Goal: Task Accomplishment & Management: Use online tool/utility

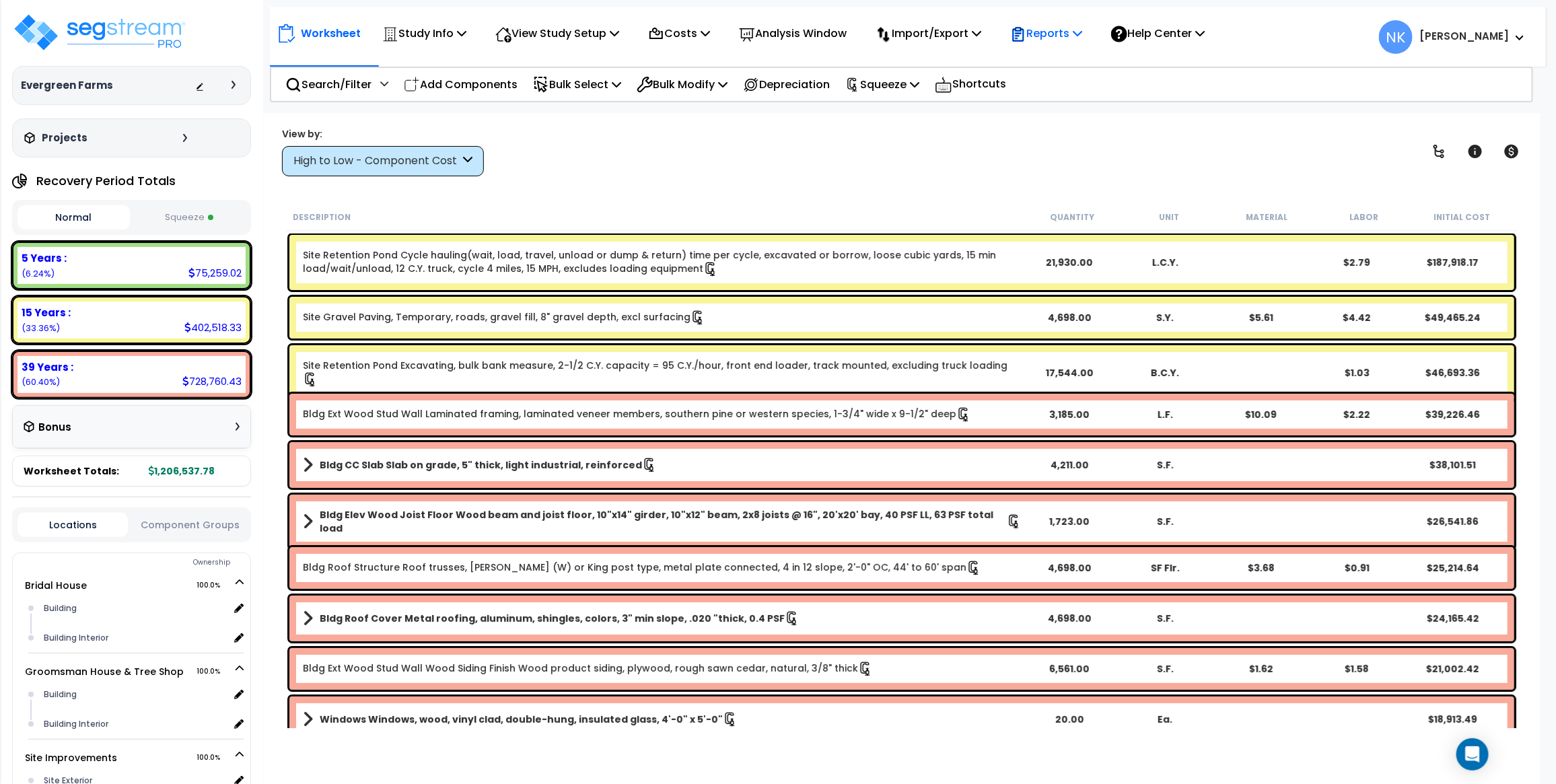
click at [1082, 36] on p "Reports" at bounding box center [1046, 33] width 72 height 18
click at [1061, 101] on link "Manage Report Images" at bounding box center [1070, 92] width 133 height 27
click at [1073, 32] on p "Reports" at bounding box center [1046, 33] width 72 height 18
click at [1068, 89] on link "Manage Report Images" at bounding box center [1070, 92] width 133 height 27
click at [1024, 27] on icon at bounding box center [1019, 34] width 12 height 15
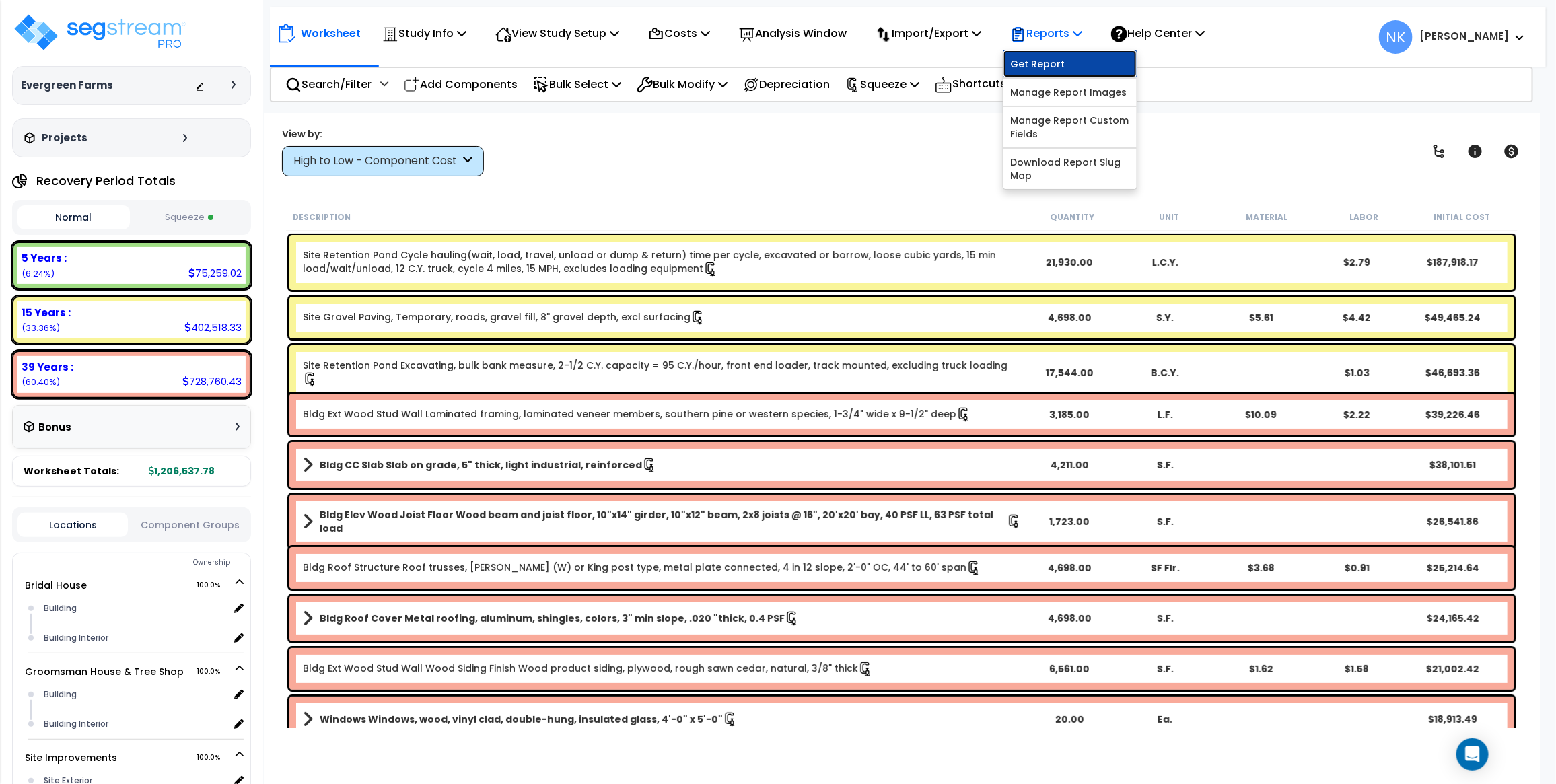
click at [1060, 58] on link "Get Report" at bounding box center [1070, 64] width 133 height 27
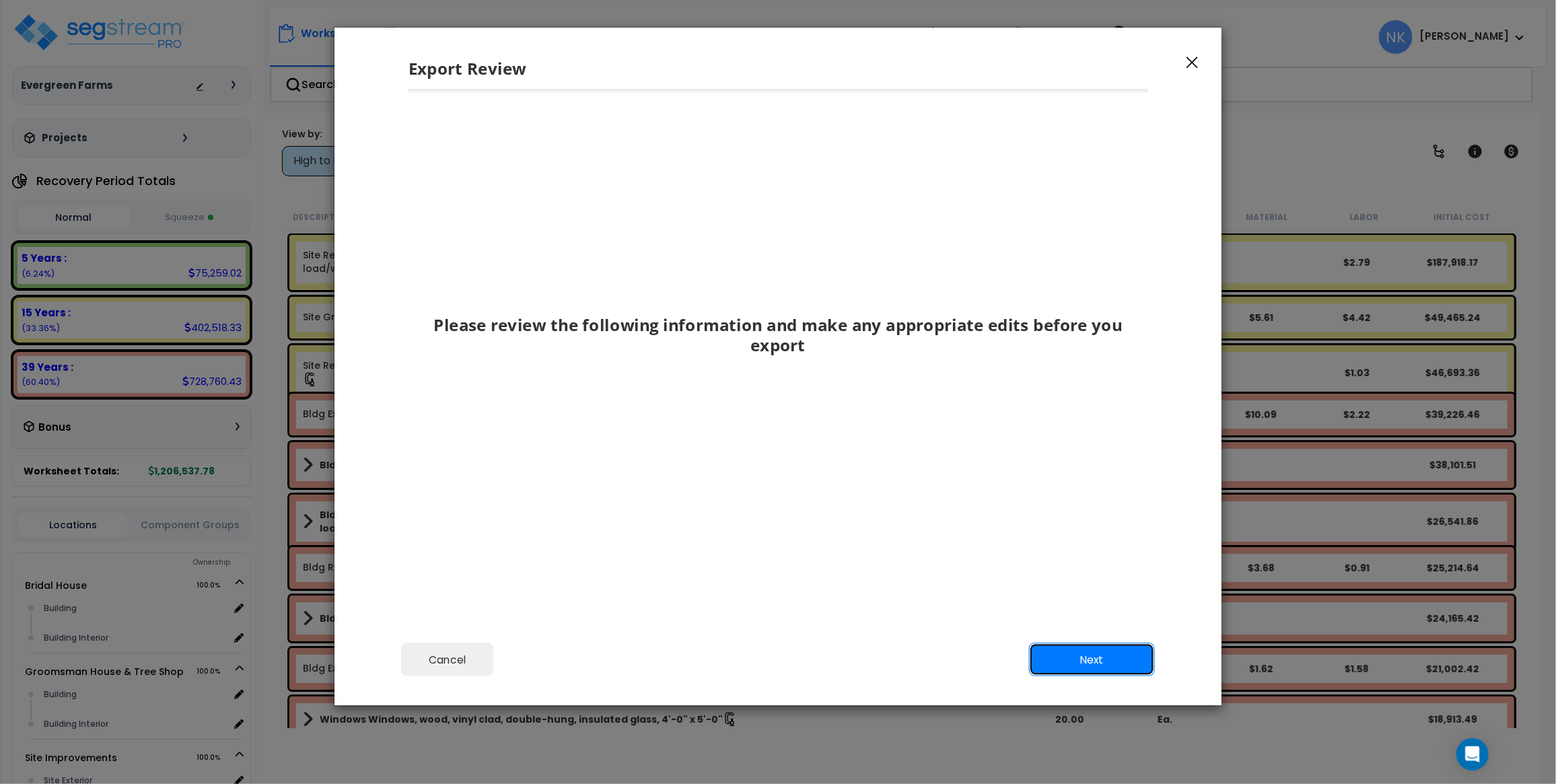
click at [1097, 660] on button "Next" at bounding box center [1092, 660] width 126 height 34
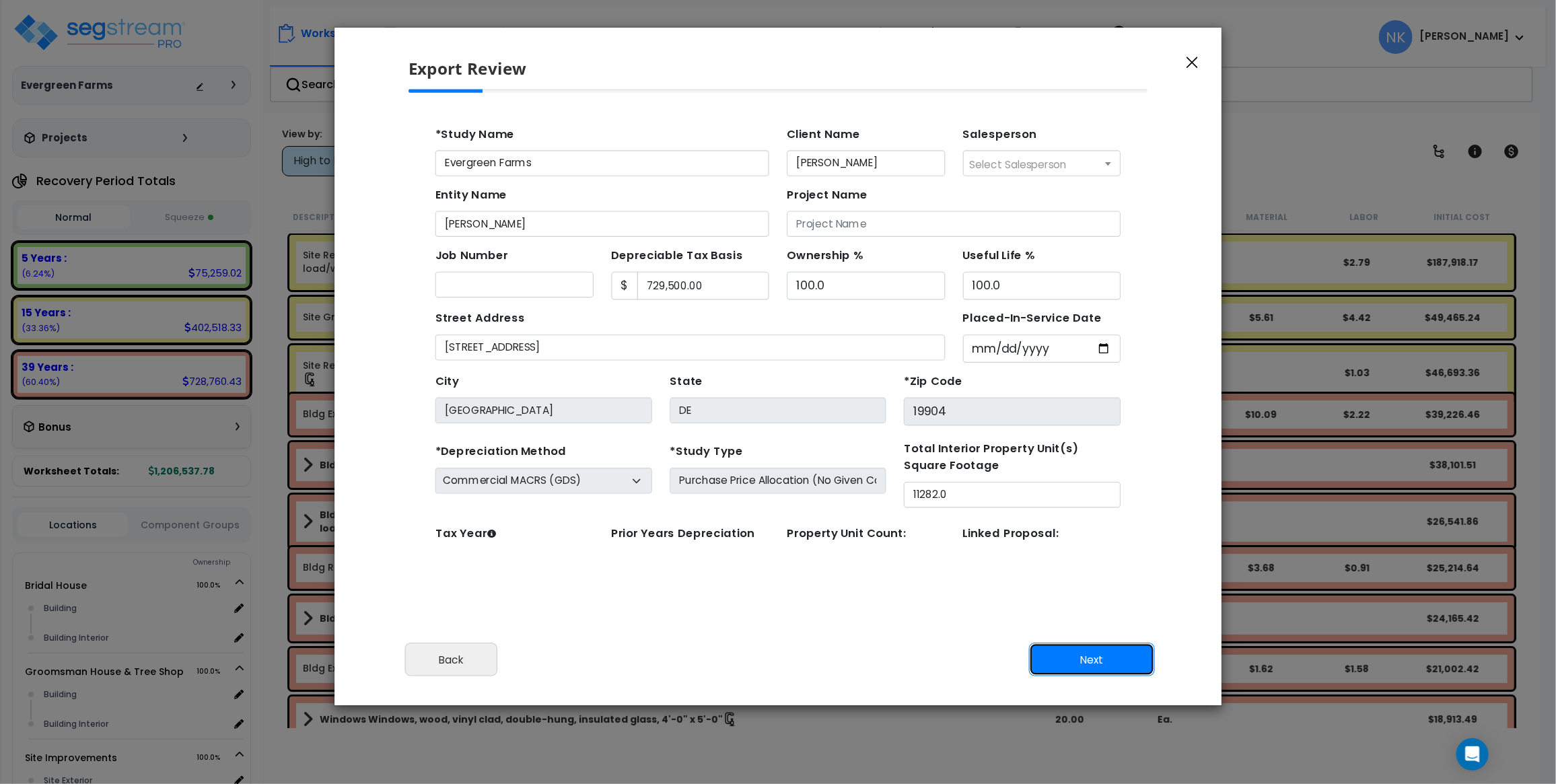
click at [1097, 660] on button "Next" at bounding box center [1092, 660] width 126 height 34
type input "52946.6"
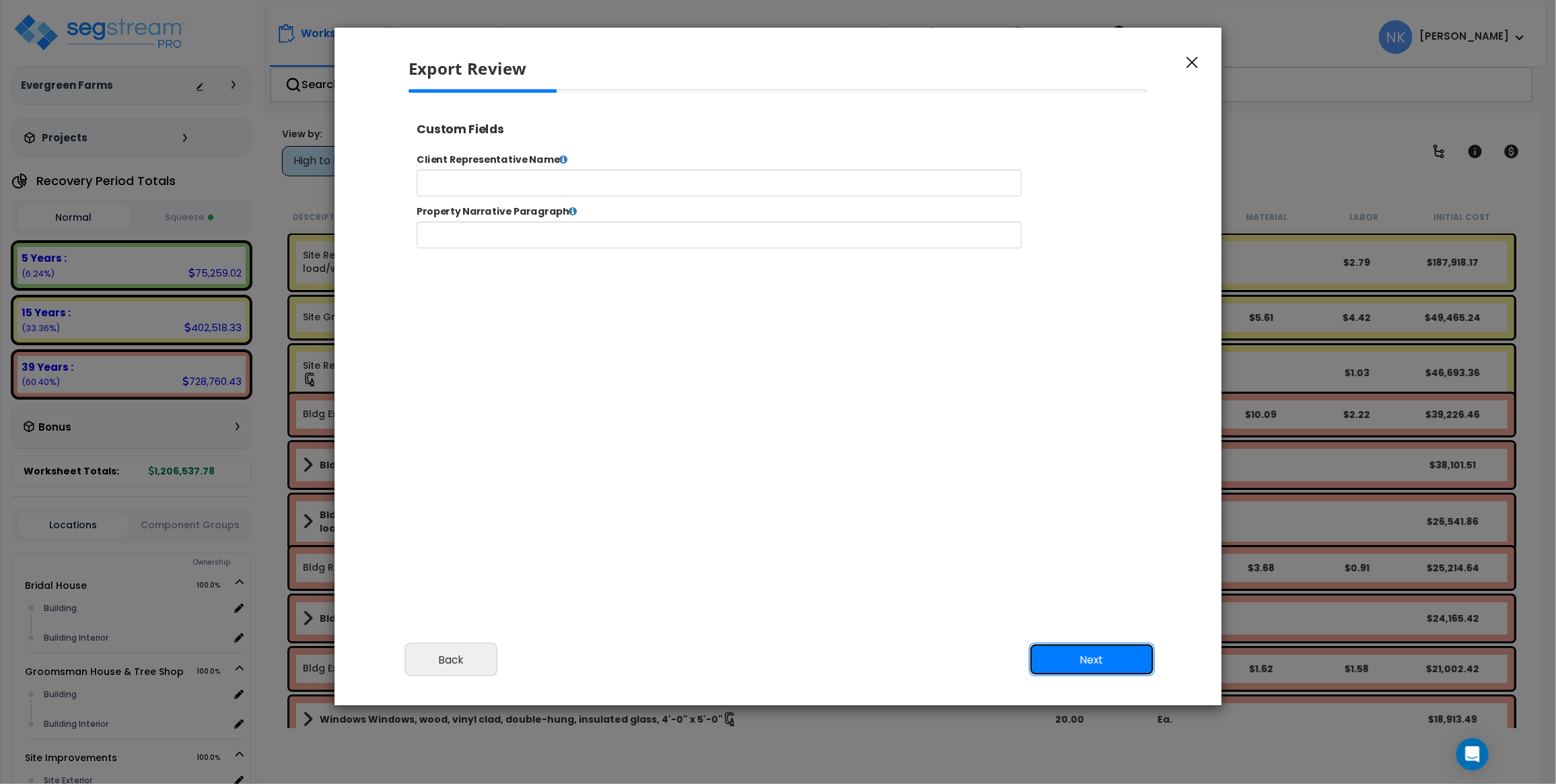
click at [1097, 660] on button "Next" at bounding box center [1092, 660] width 126 height 34
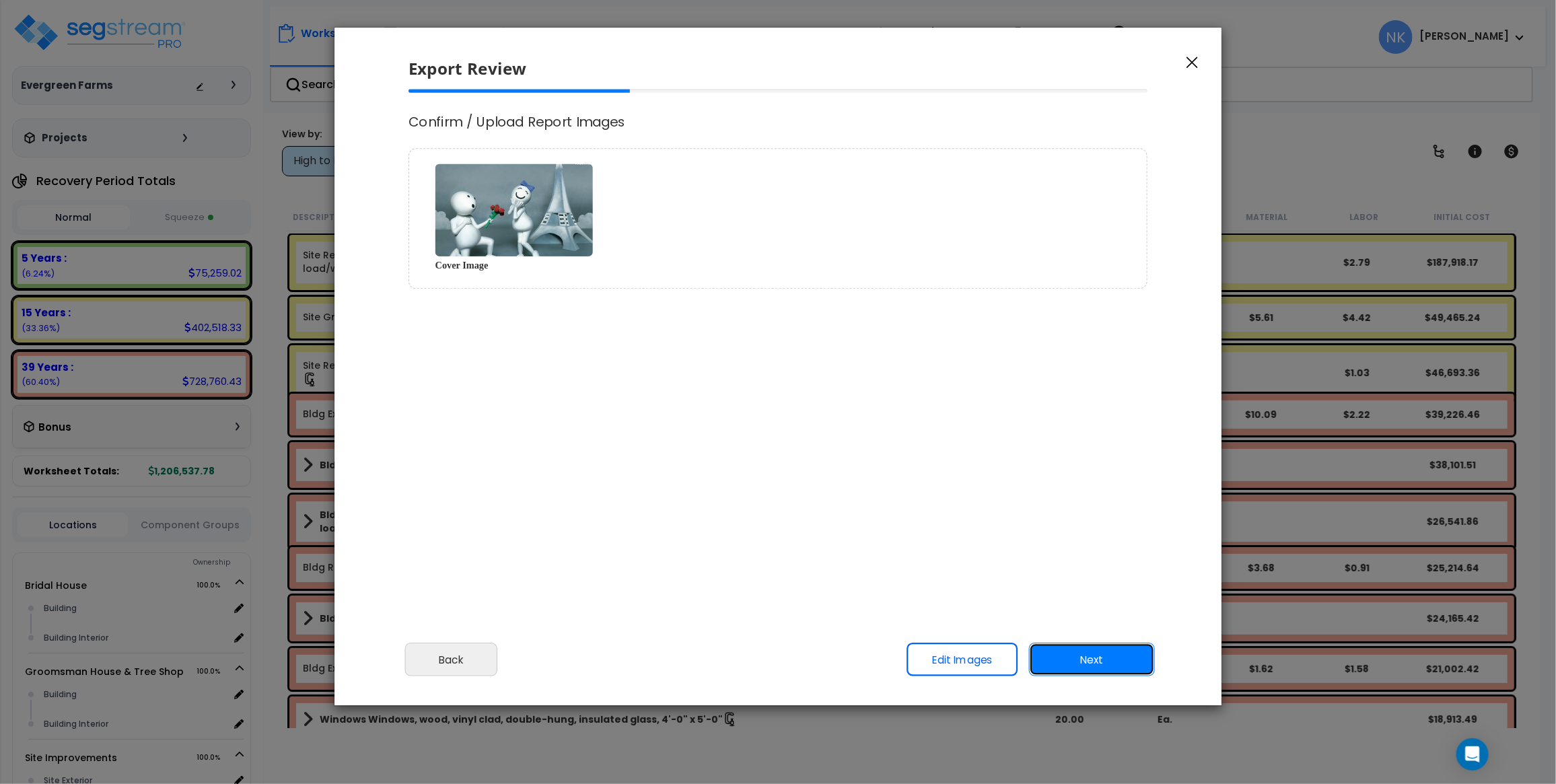
click at [1097, 660] on button "Next" at bounding box center [1092, 660] width 126 height 34
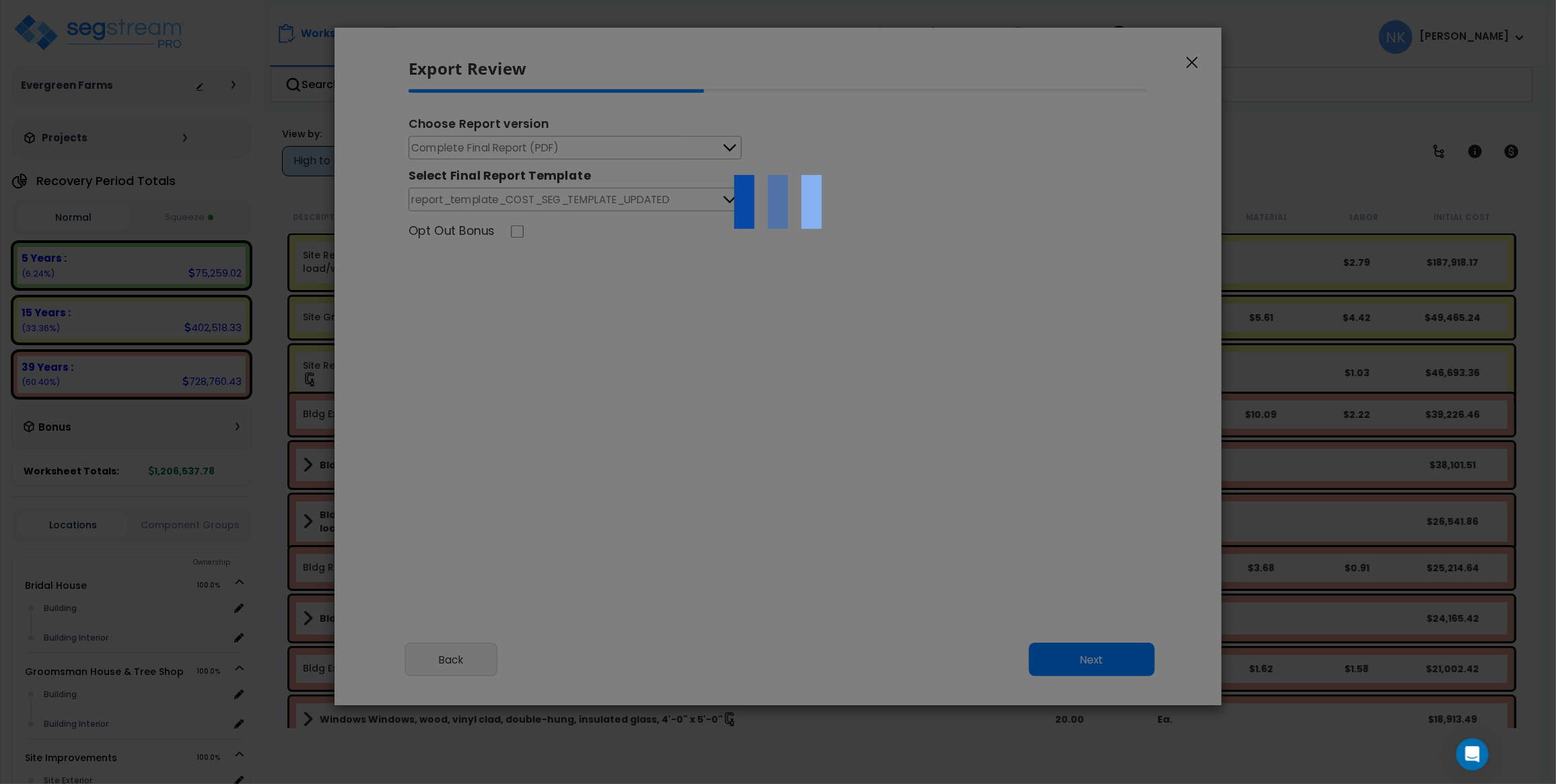
type input "52,946.6"
select select "2025"
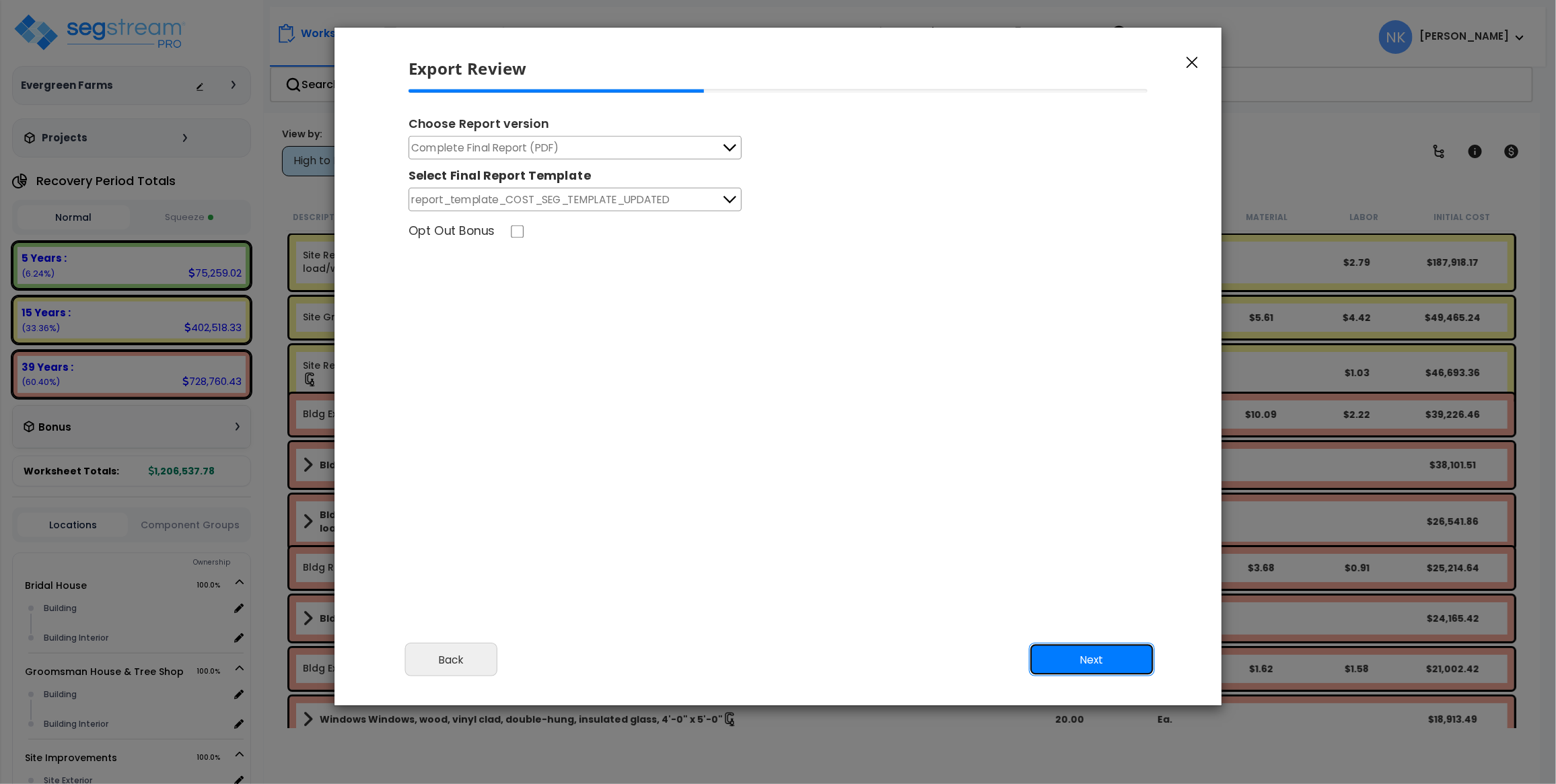
click at [1123, 655] on button "Next" at bounding box center [1092, 660] width 126 height 34
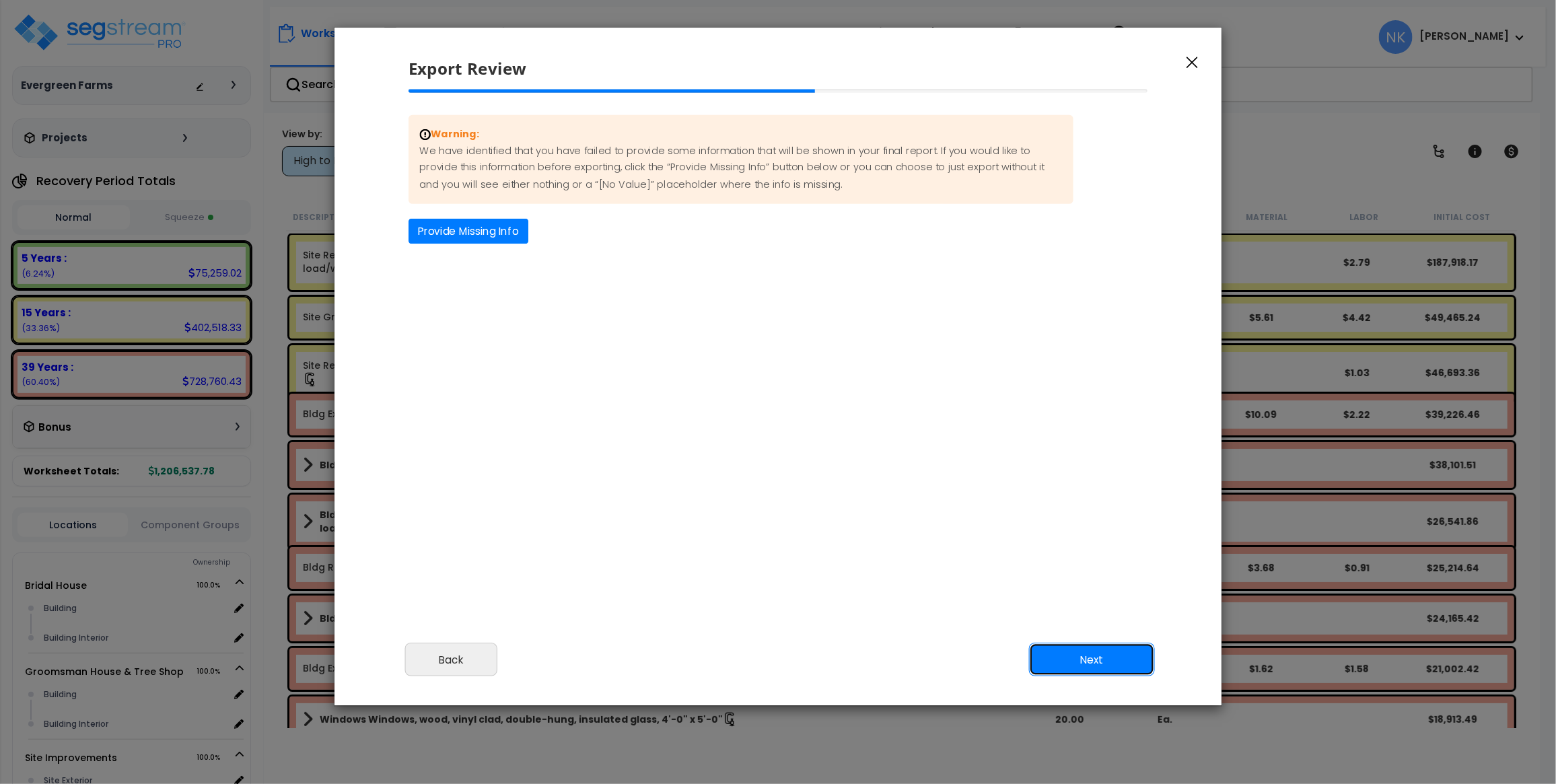
click at [1122, 655] on button "Next" at bounding box center [1092, 660] width 126 height 34
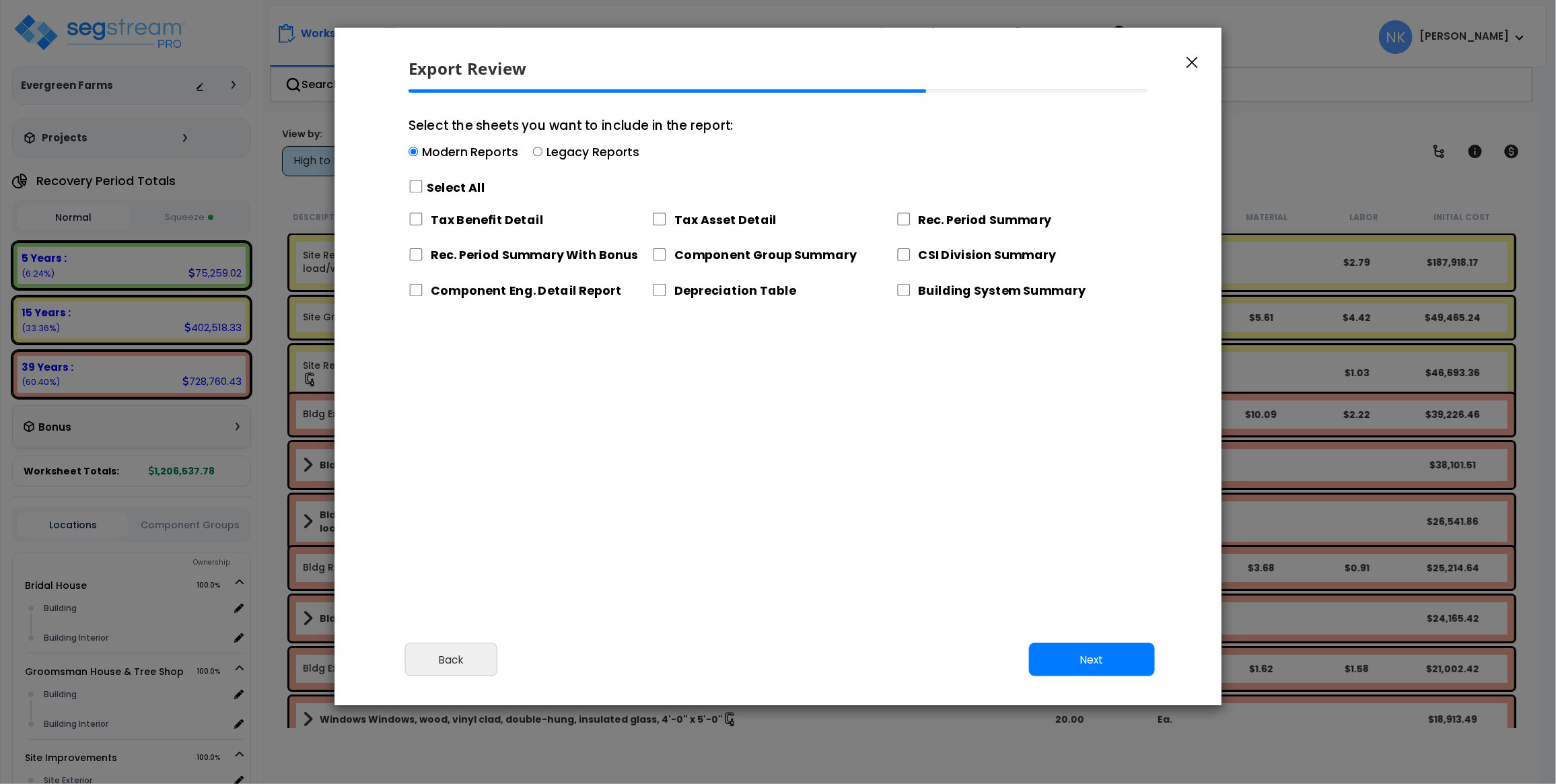
click at [663, 217] on input "Tax Asset Detail" at bounding box center [659, 218] width 15 height 13
checkbox input "true"
click at [1101, 655] on button "Next" at bounding box center [1092, 660] width 126 height 34
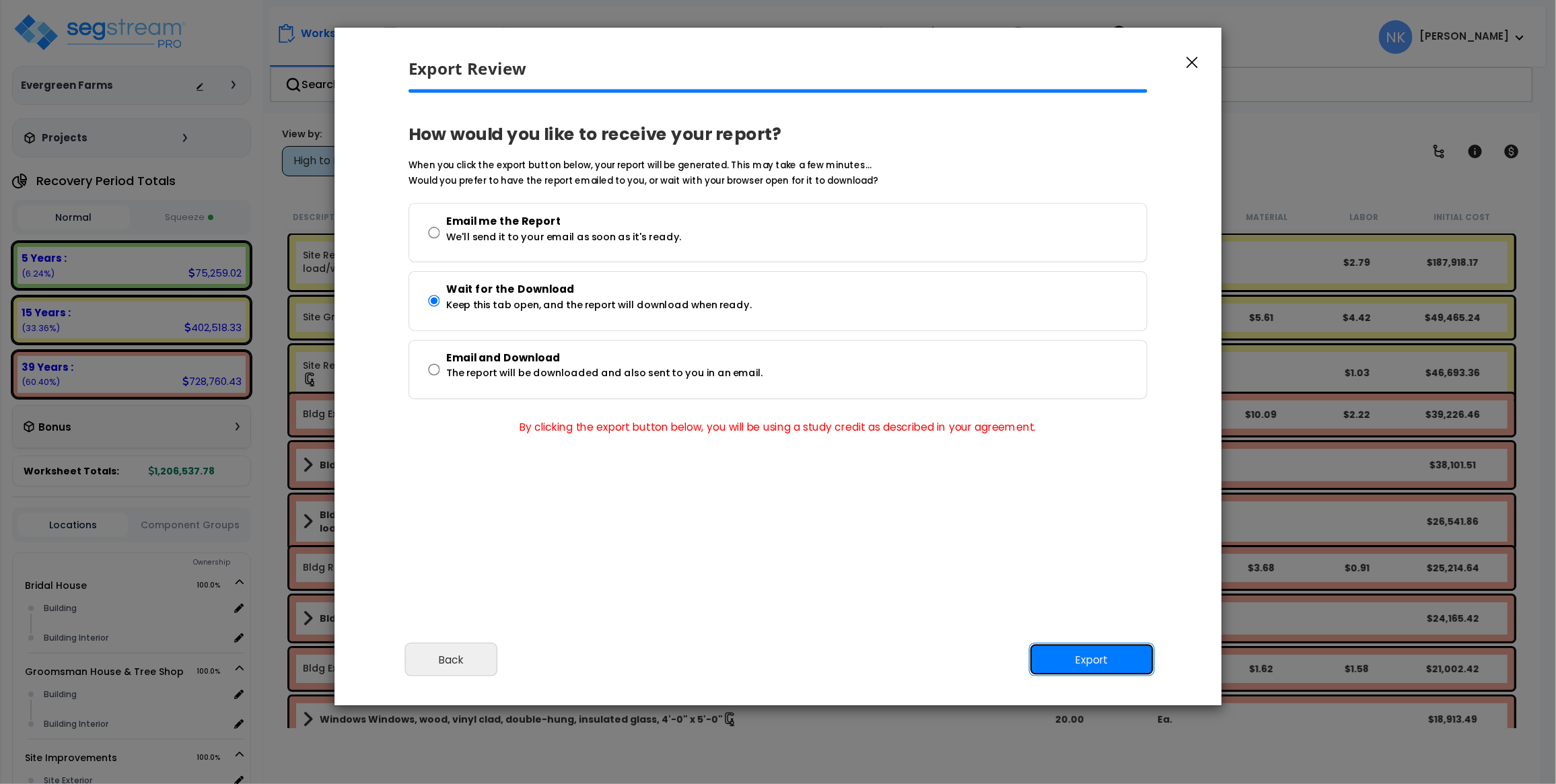
click at [1101, 655] on button "Export" at bounding box center [1092, 660] width 126 height 34
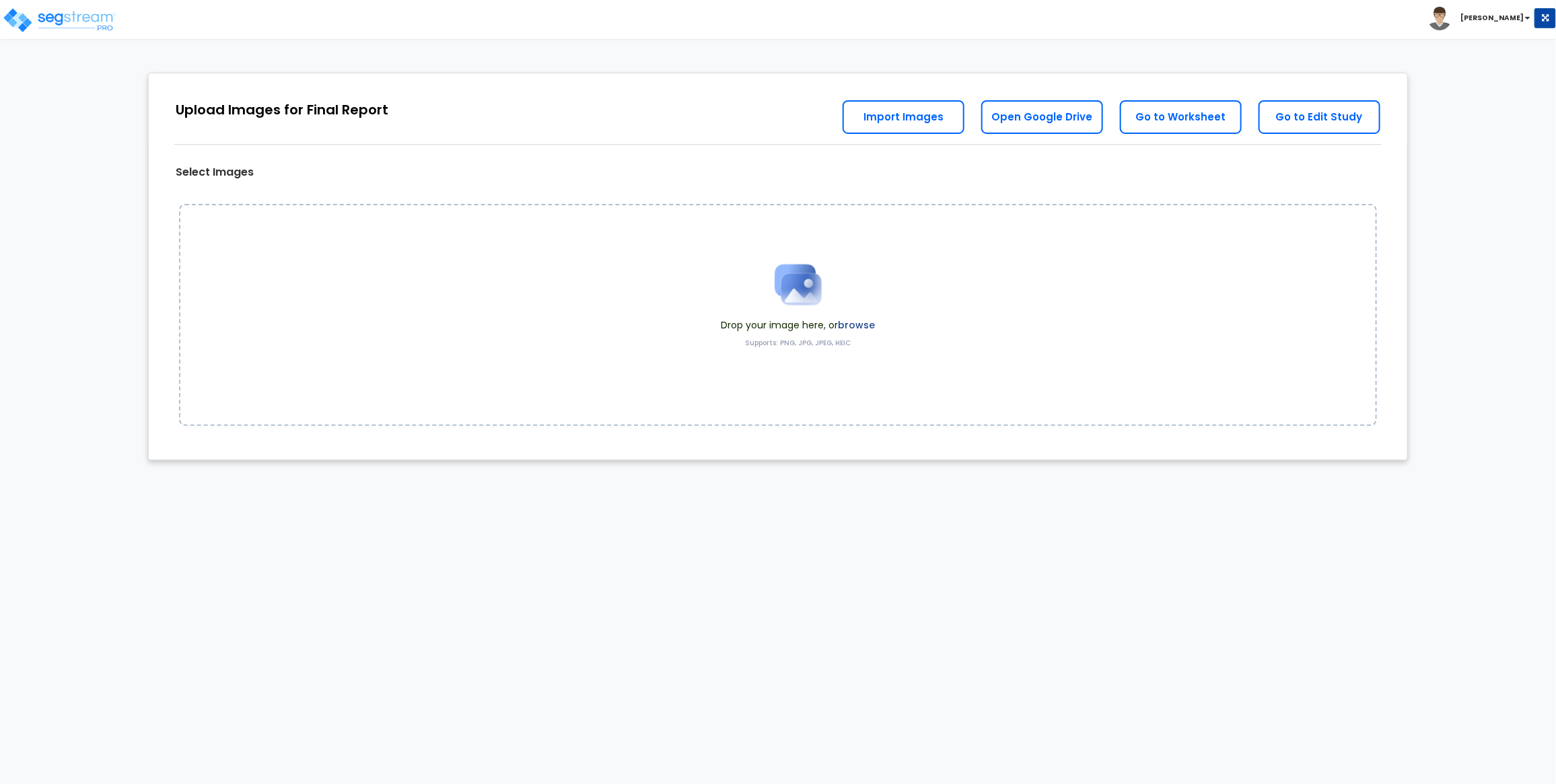
click at [853, 323] on label "browse" at bounding box center [856, 325] width 37 height 14
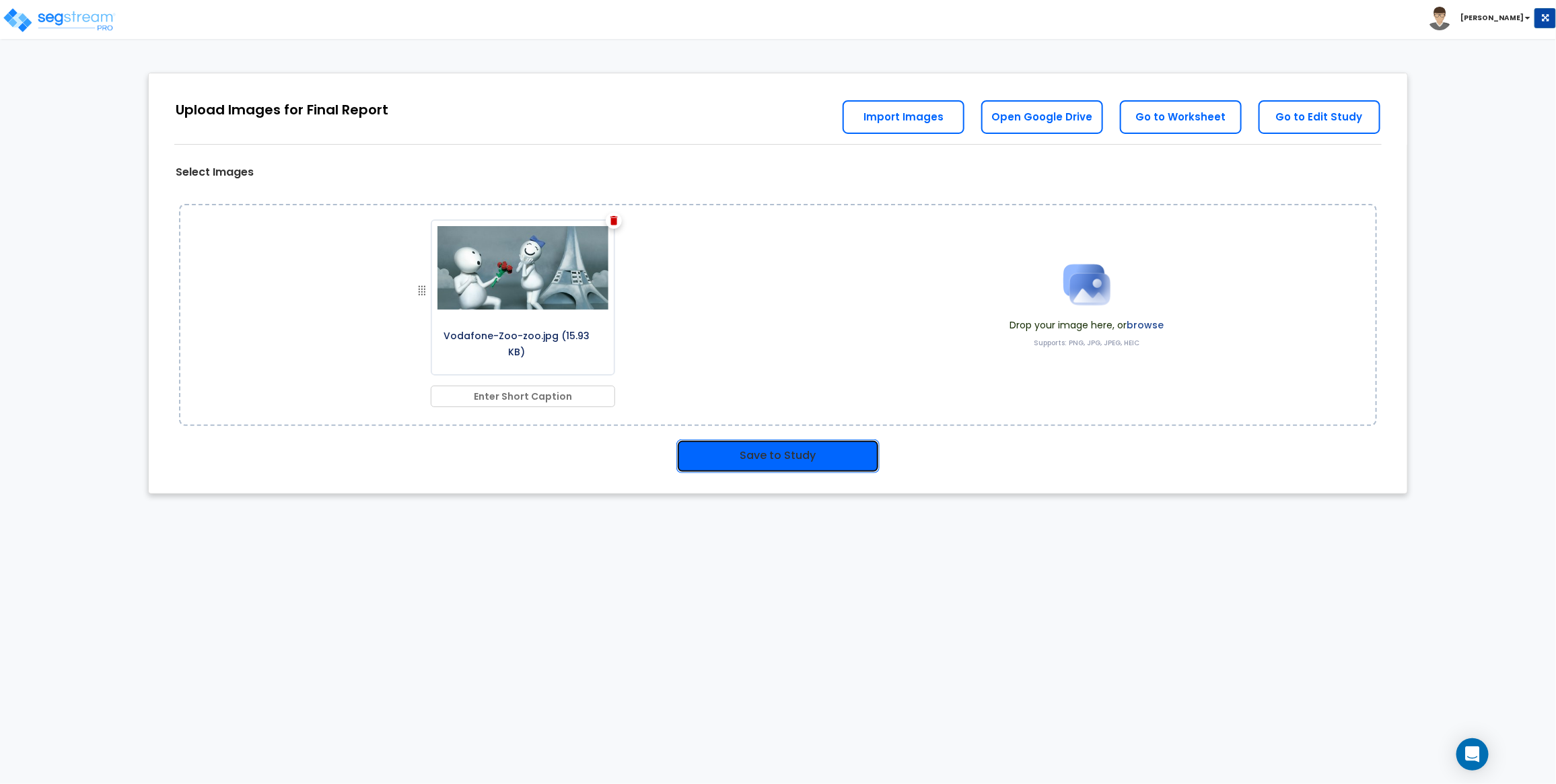
click at [705, 458] on button "Save to Study" at bounding box center [778, 456] width 203 height 34
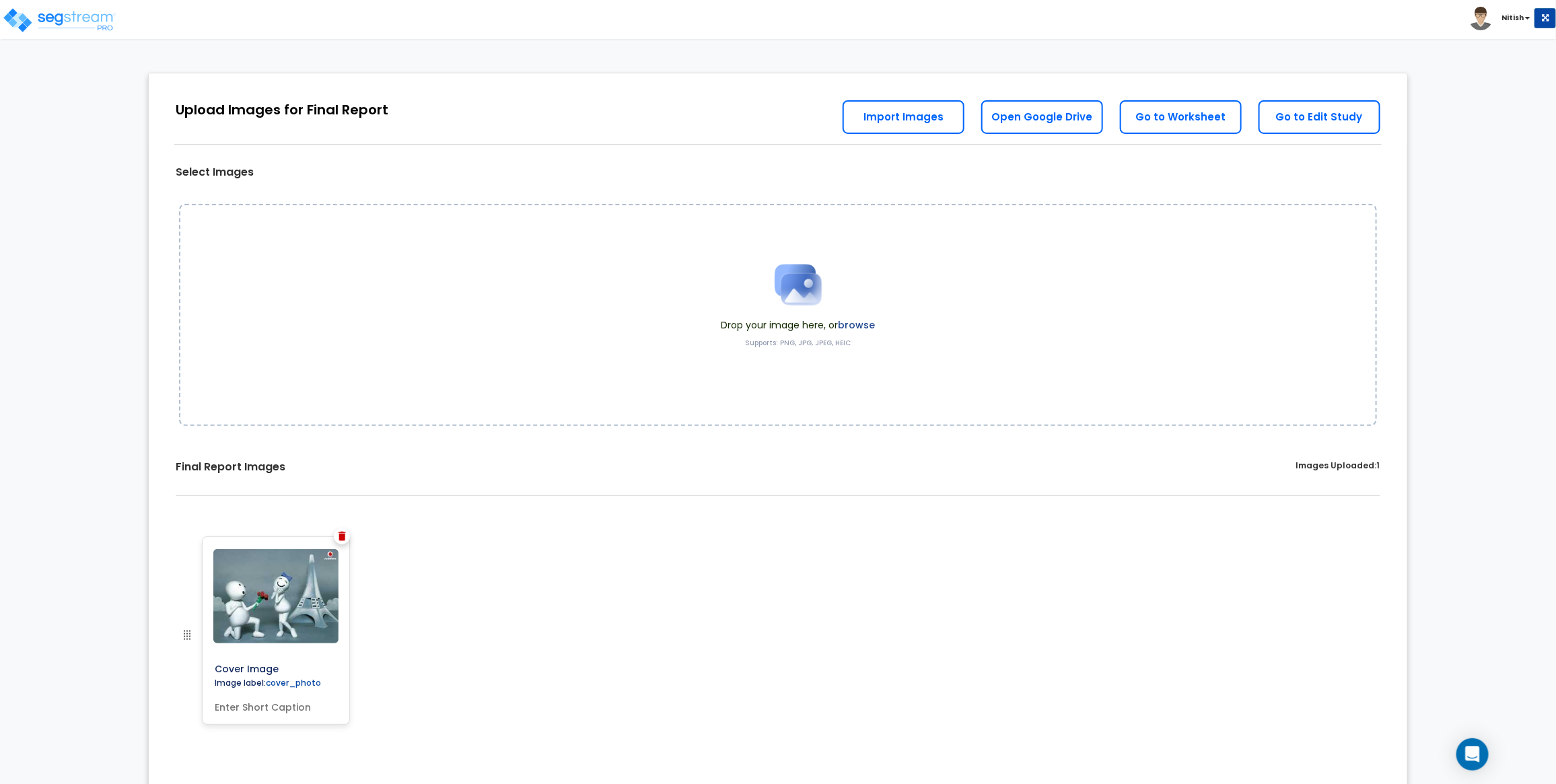
click at [344, 539] on img at bounding box center [343, 537] width 8 height 10
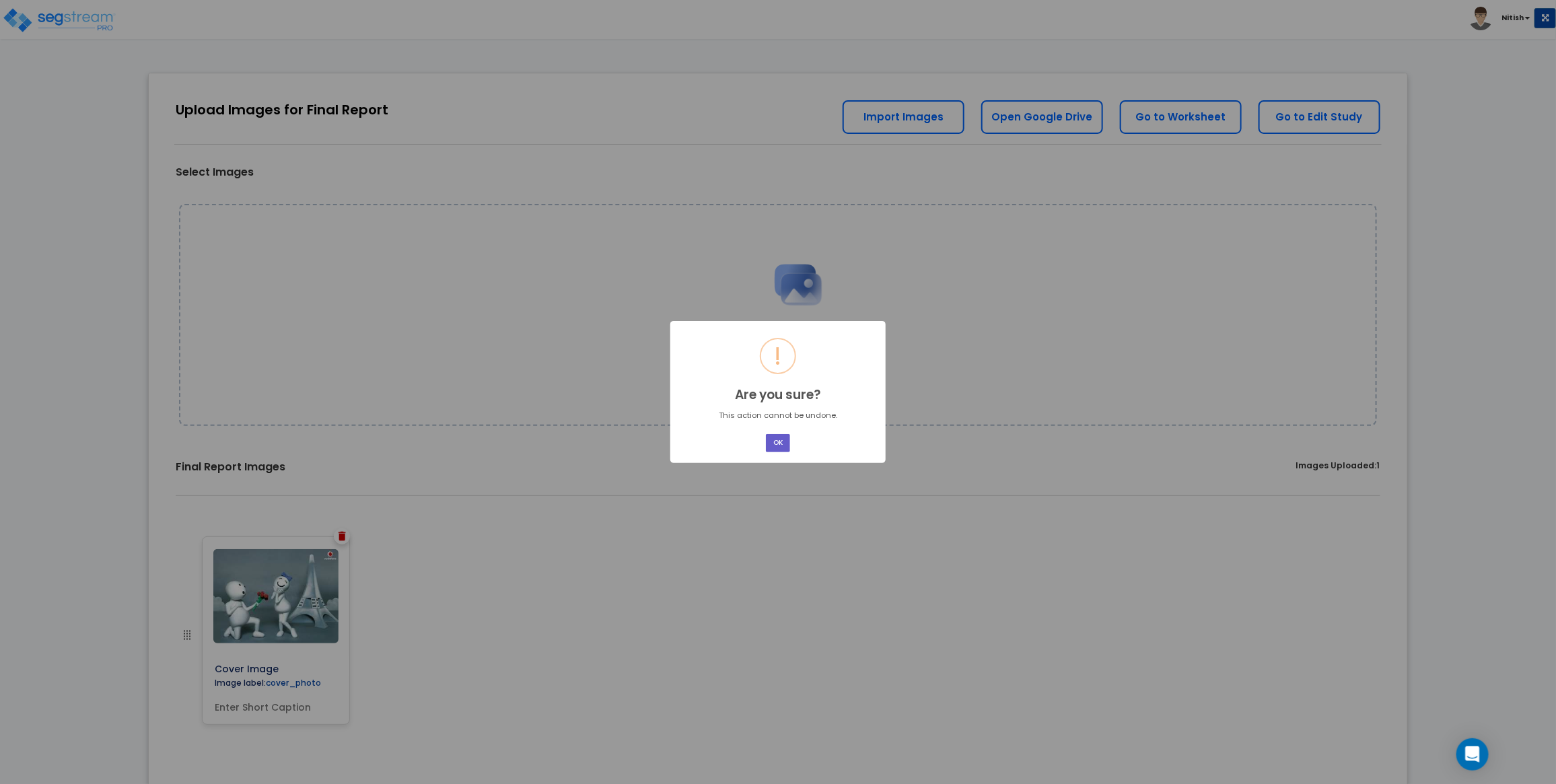
click at [778, 438] on button "OK" at bounding box center [778, 442] width 24 height 18
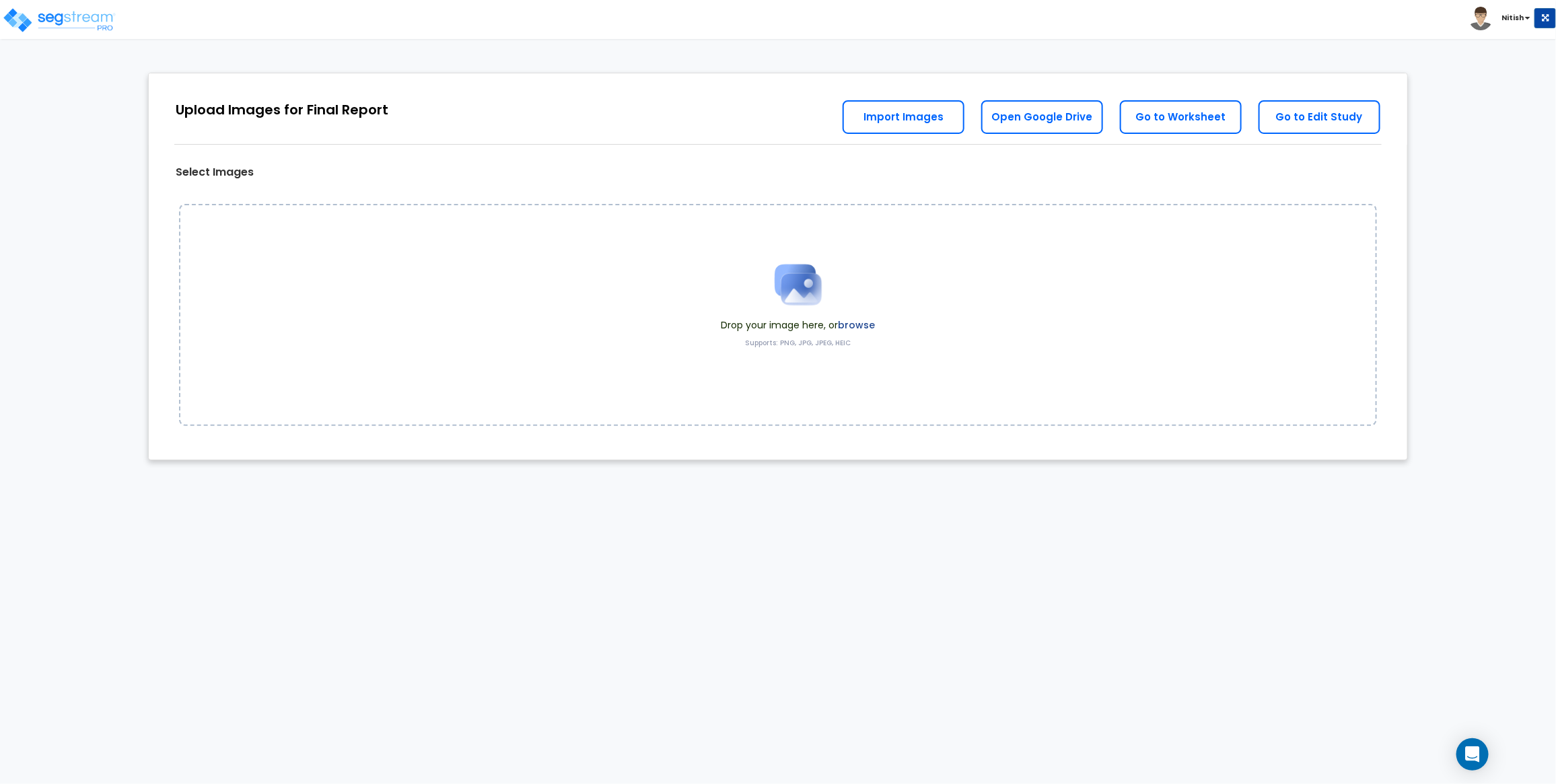
click at [849, 328] on label "browse" at bounding box center [856, 325] width 37 height 14
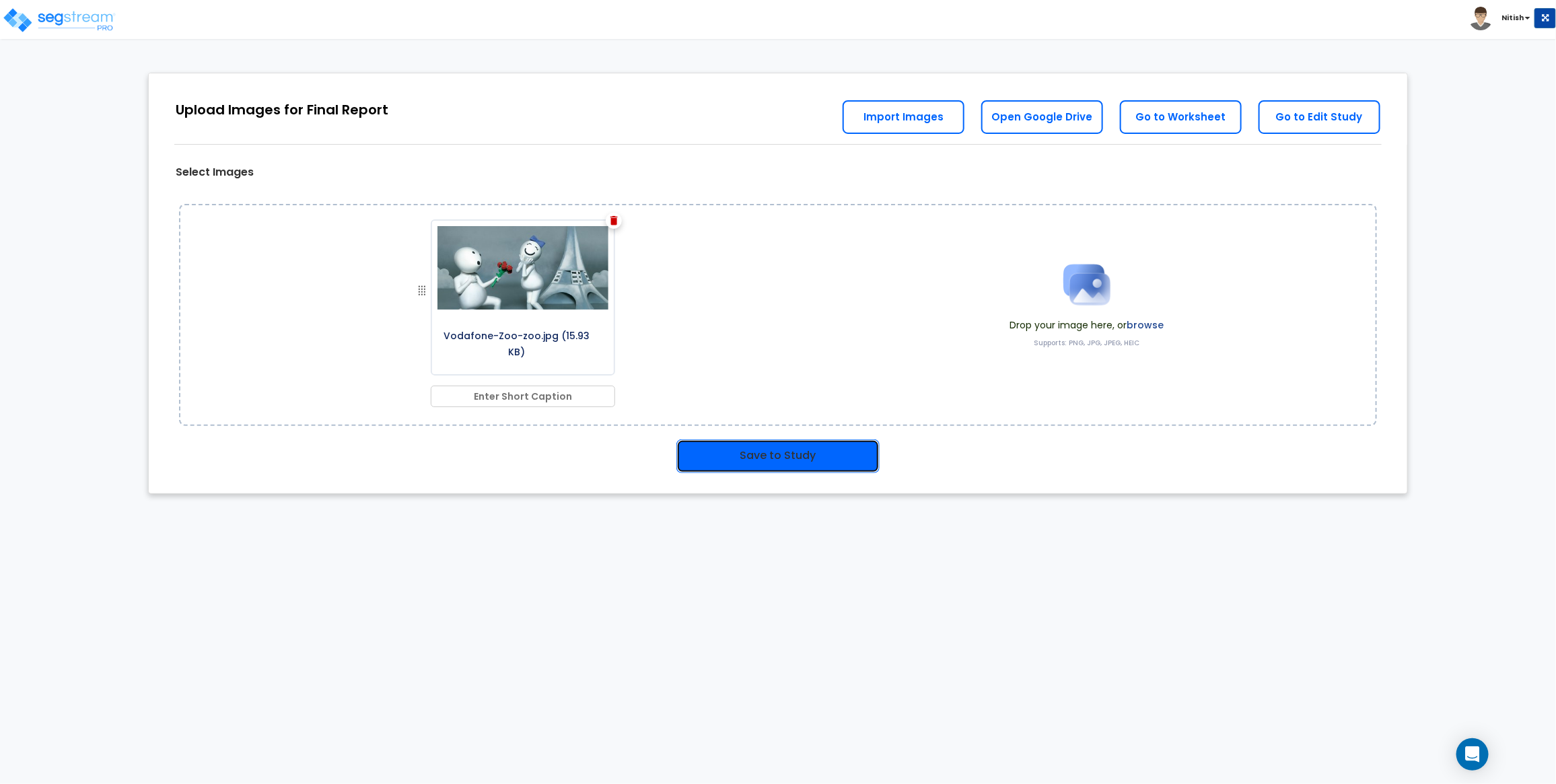
click at [798, 462] on button "Save to Study" at bounding box center [778, 456] width 203 height 34
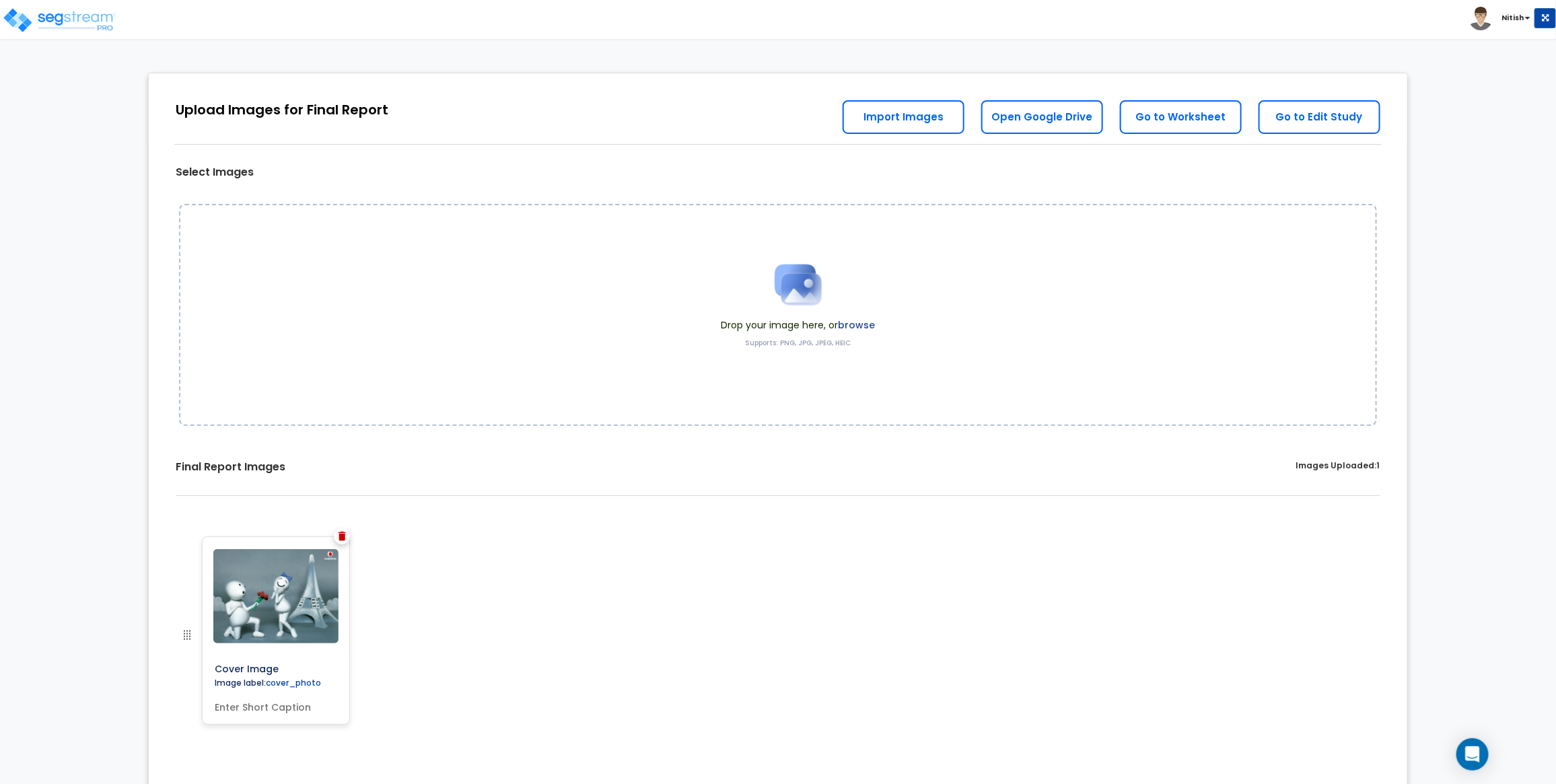
click at [341, 537] on img at bounding box center [343, 537] width 8 height 10
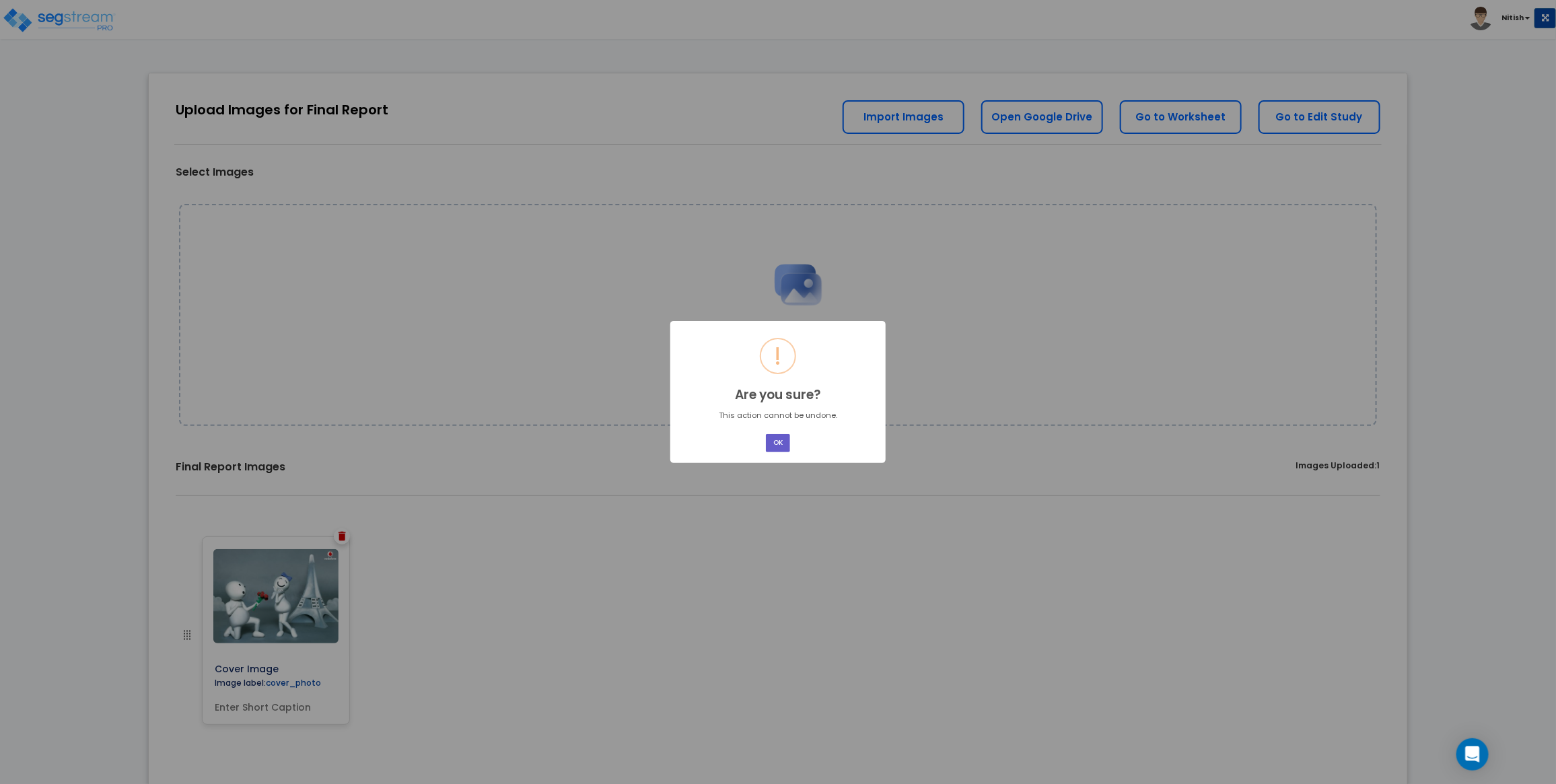
click at [776, 448] on button "OK" at bounding box center [778, 442] width 24 height 18
